Goal: Information Seeking & Learning: Learn about a topic

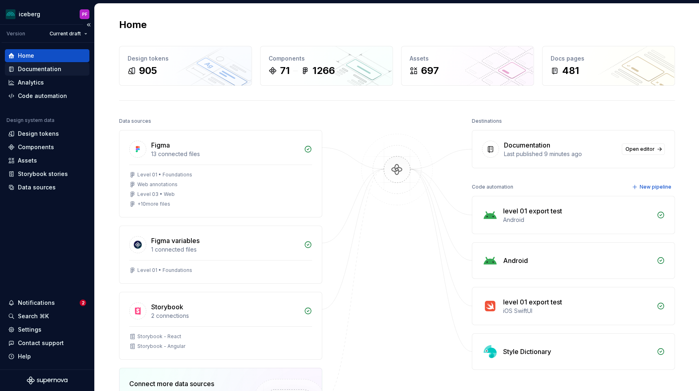
click at [65, 69] on div "Documentation" at bounding box center [47, 69] width 78 height 8
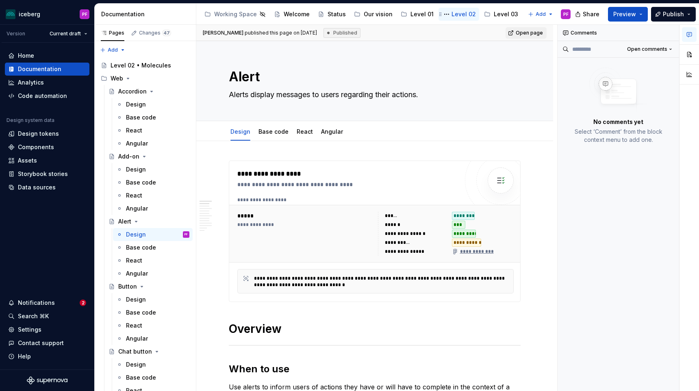
click at [457, 17] on div "Level 02" at bounding box center [464, 14] width 24 height 8
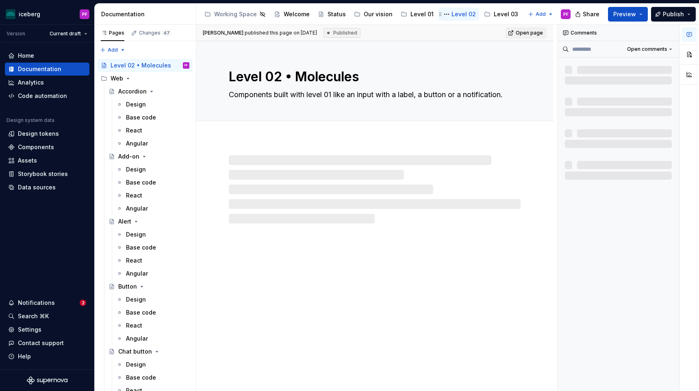
click at [466, 15] on div "Level 02" at bounding box center [464, 14] width 24 height 8
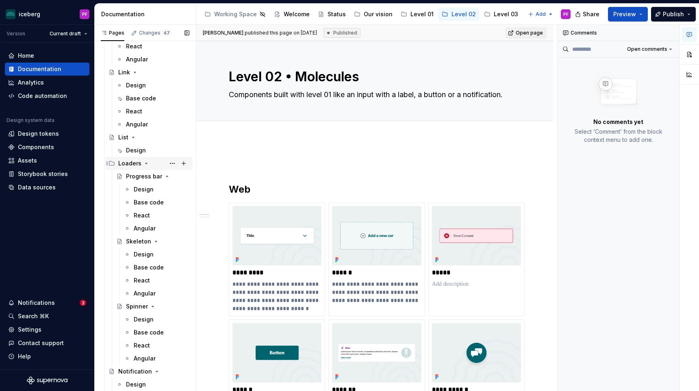
scroll to position [879, 0]
click at [66, 303] on div "Notifications" at bounding box center [44, 303] width 72 height 8
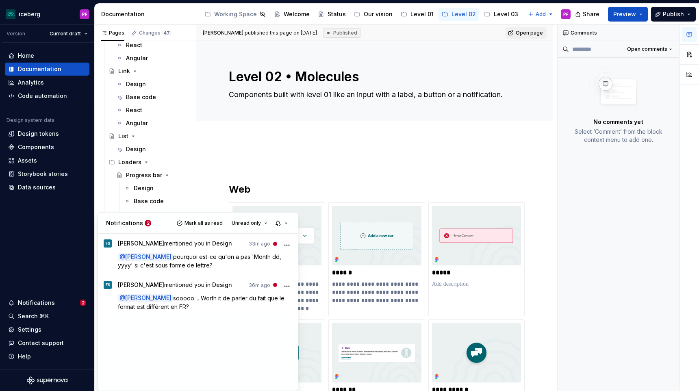
click at [210, 137] on html "iceberg PF Version Current draft Home Documentation Analytics Code automation D…" at bounding box center [349, 195] width 699 height 391
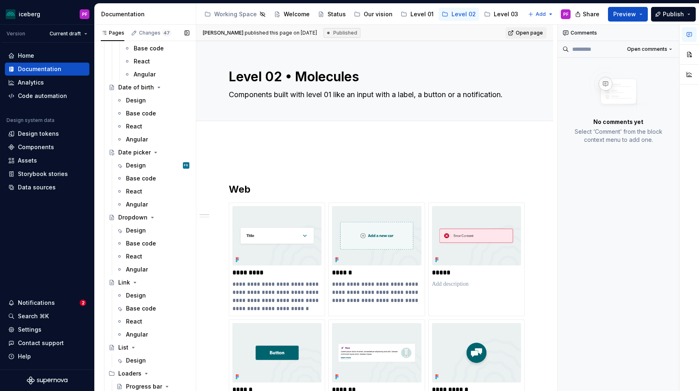
scroll to position [521, 0]
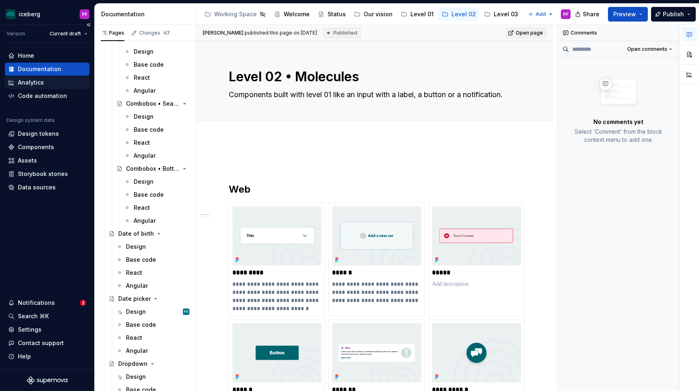
click at [36, 83] on div "Analytics" at bounding box center [31, 82] width 26 height 8
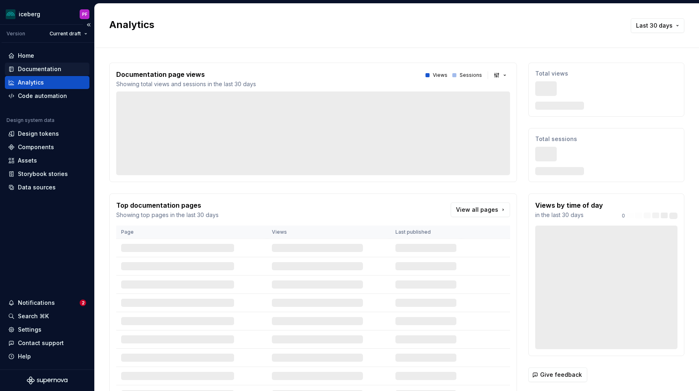
click at [37, 67] on div "Documentation" at bounding box center [39, 69] width 43 height 8
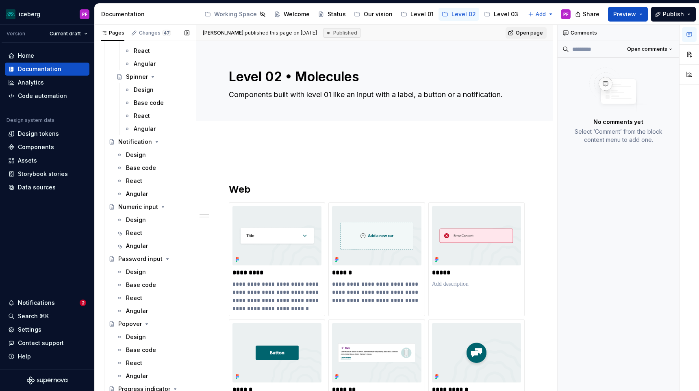
scroll to position [1102, 0]
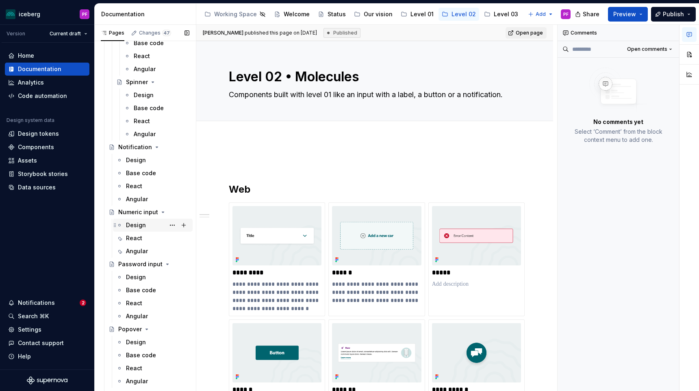
click at [137, 226] on div "Design" at bounding box center [136, 225] width 20 height 8
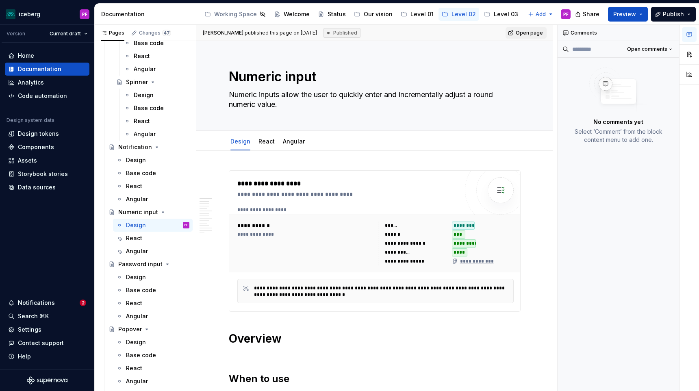
type textarea "*"
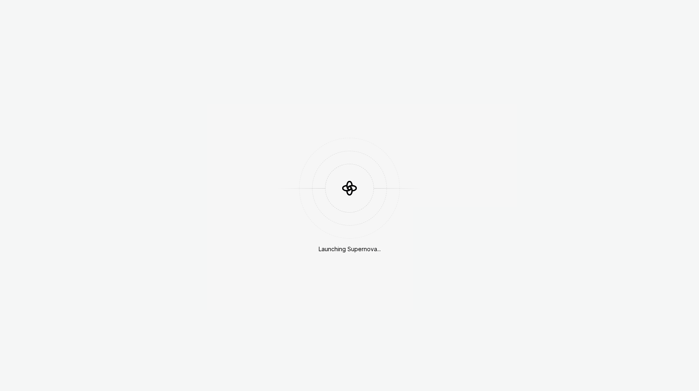
drag, startPoint x: 252, startPoint y: 30, endPoint x: 334, endPoint y: -2, distance: 88.2
click at [334, 0] on html "Launching Supernova..." at bounding box center [349, 195] width 699 height 391
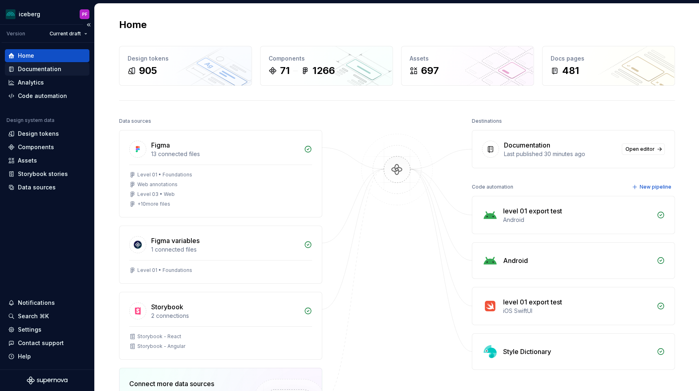
click at [43, 74] on div "Documentation" at bounding box center [47, 69] width 85 height 13
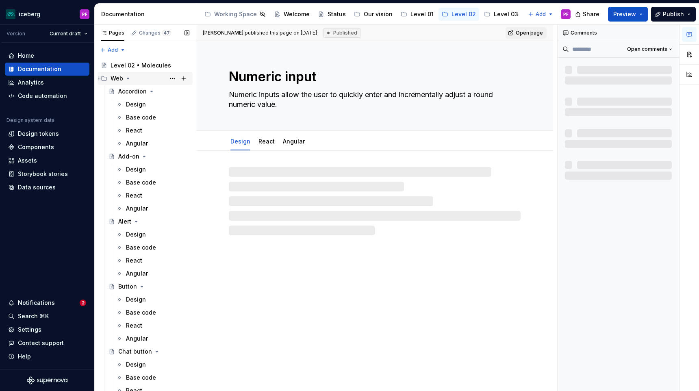
click at [127, 78] on icon "Page tree" at bounding box center [128, 78] width 7 height 7
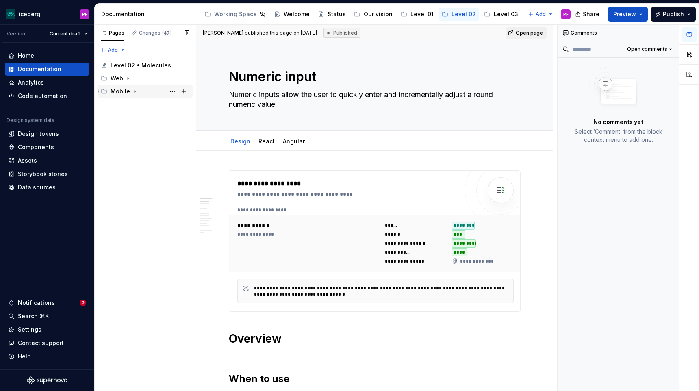
click at [132, 88] on icon "Page tree" at bounding box center [135, 91] width 7 height 7
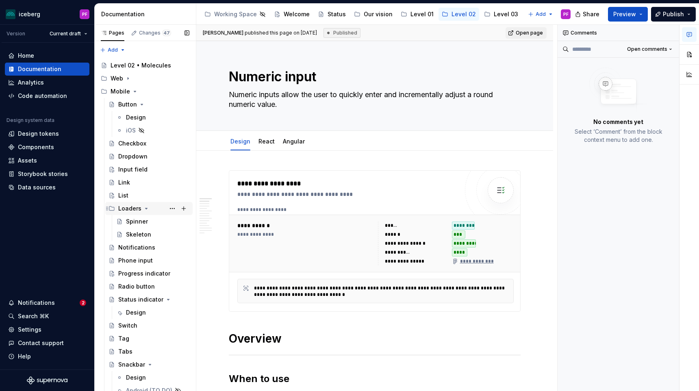
scroll to position [17, 0]
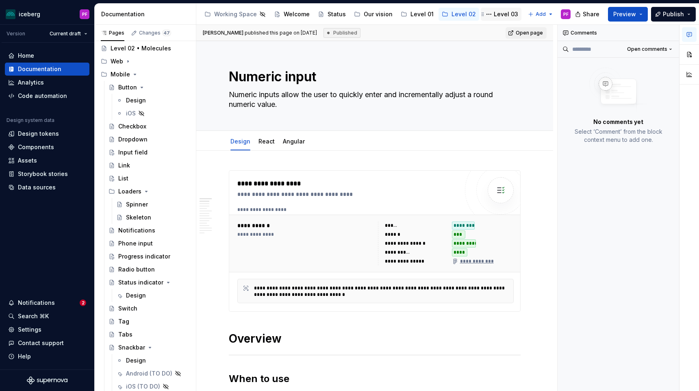
click at [494, 20] on div "Level 03" at bounding box center [501, 14] width 41 height 13
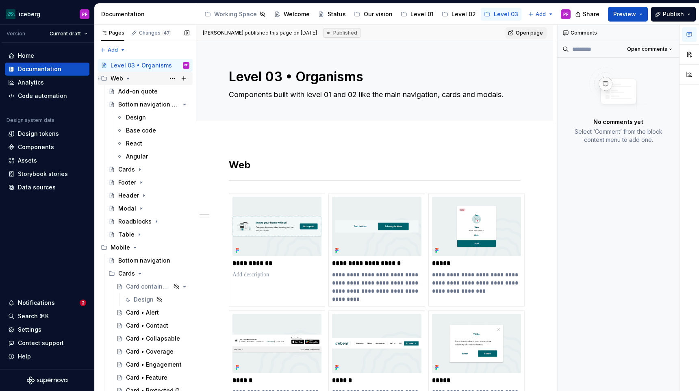
click at [129, 77] on icon "Page tree" at bounding box center [128, 78] width 7 height 7
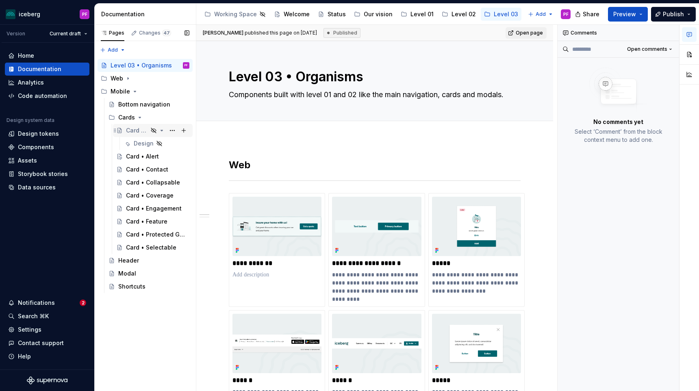
click at [133, 134] on div "Card containers" at bounding box center [137, 130] width 22 height 8
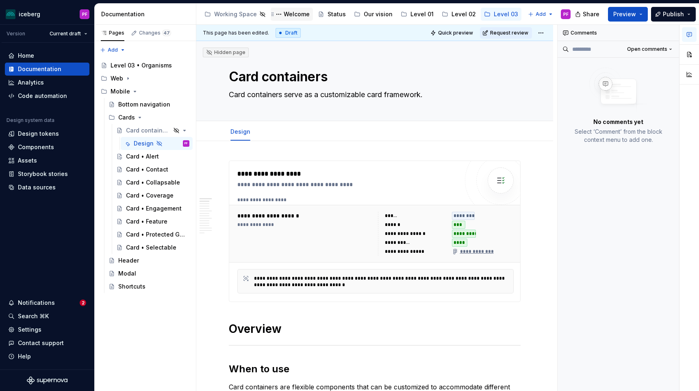
type textarea "*"
